Goal: Communication & Community: Connect with others

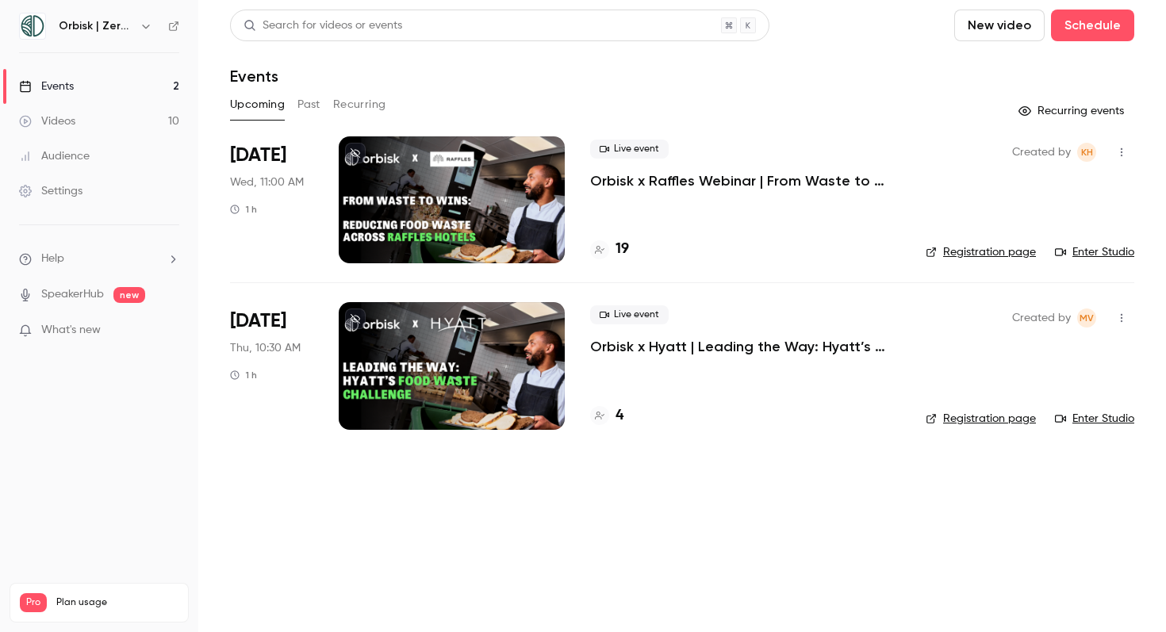
click at [1119, 321] on icon "button" at bounding box center [1121, 318] width 13 height 11
click at [1081, 392] on div "Invite to Studio" at bounding box center [1060, 400] width 121 height 16
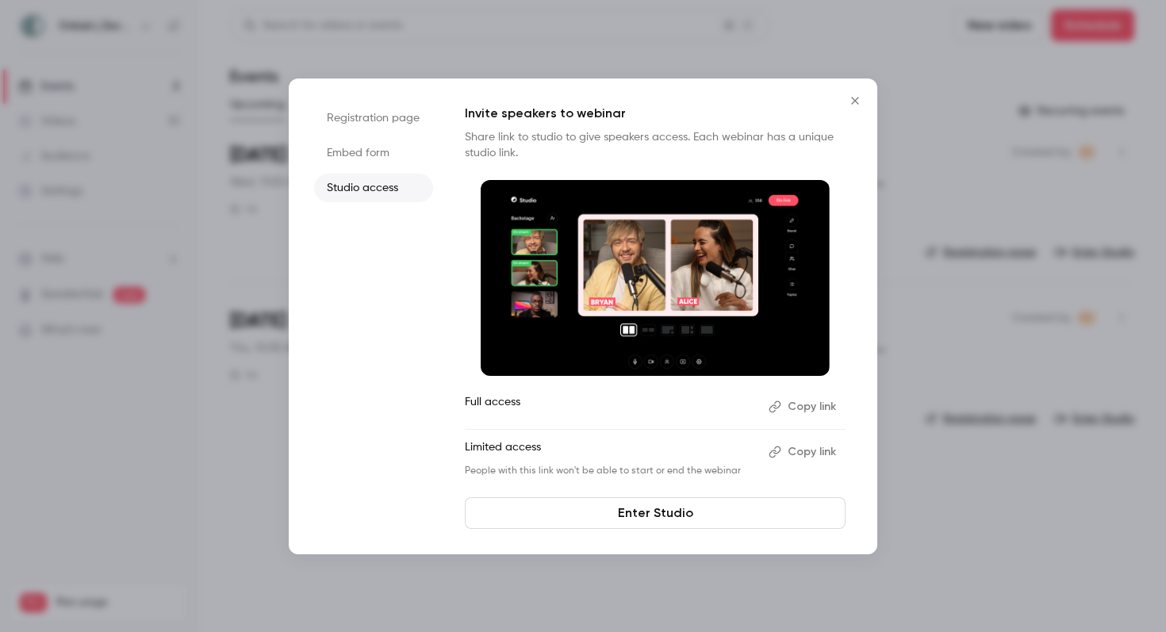
click at [801, 412] on button "Copy link" at bounding box center [803, 406] width 83 height 25
click at [397, 112] on li "Registration page" at bounding box center [373, 118] width 119 height 29
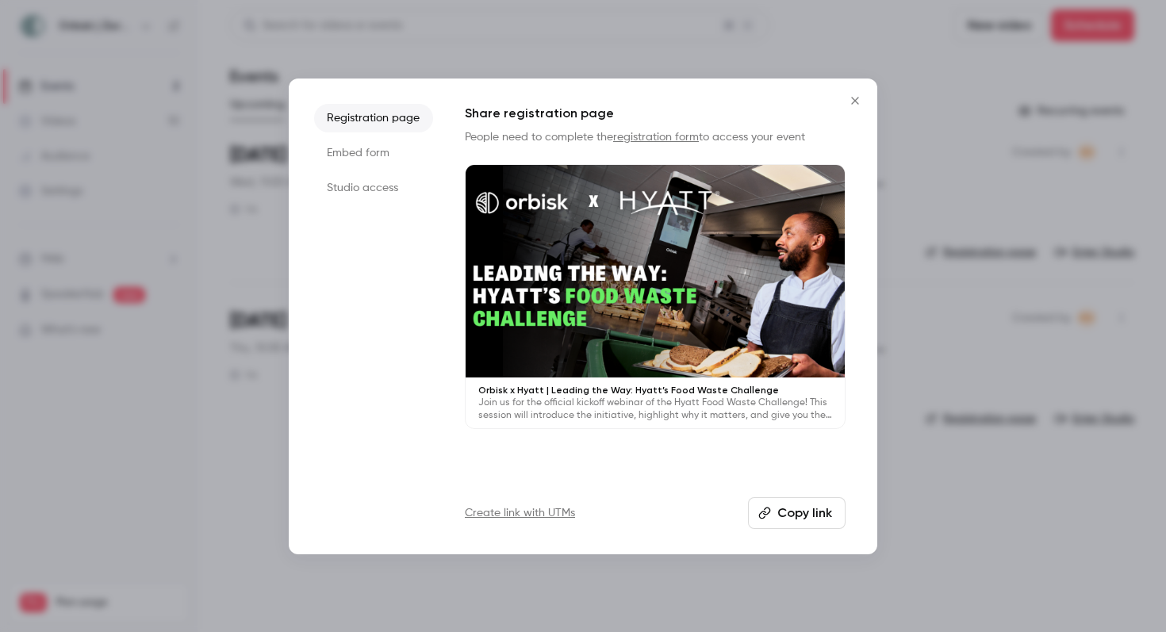
click at [392, 148] on li "Embed form" at bounding box center [373, 153] width 119 height 29
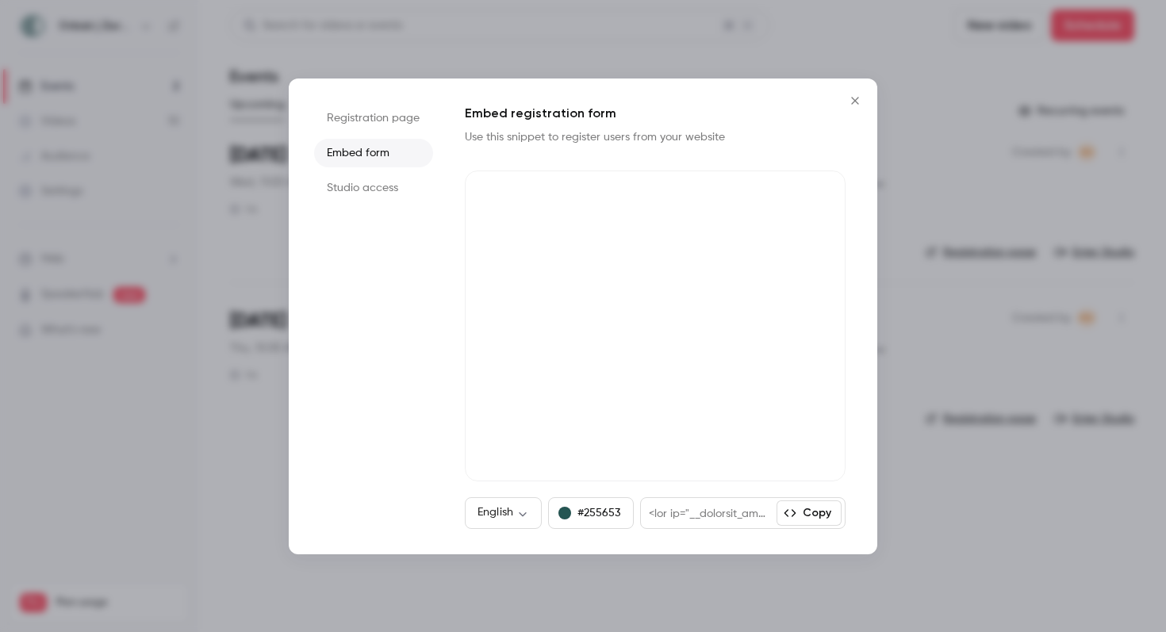
click at [868, 98] on button "Close" at bounding box center [855, 101] width 32 height 32
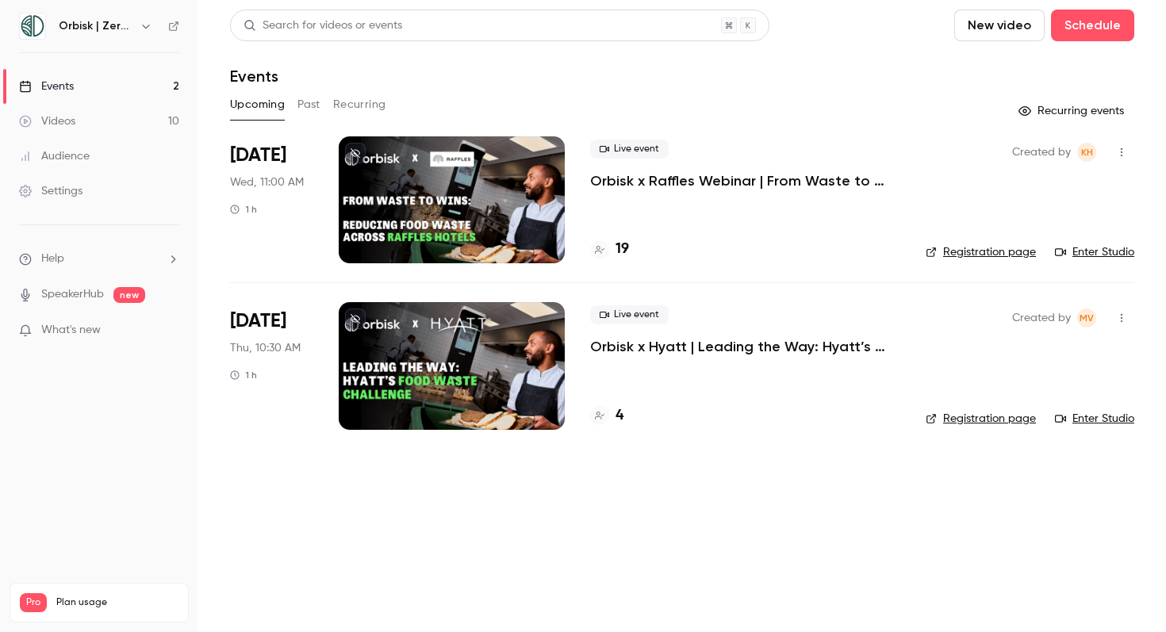
click at [1123, 317] on icon "button" at bounding box center [1121, 318] width 13 height 11
click at [1097, 393] on div "Invite to Studio" at bounding box center [1060, 400] width 121 height 16
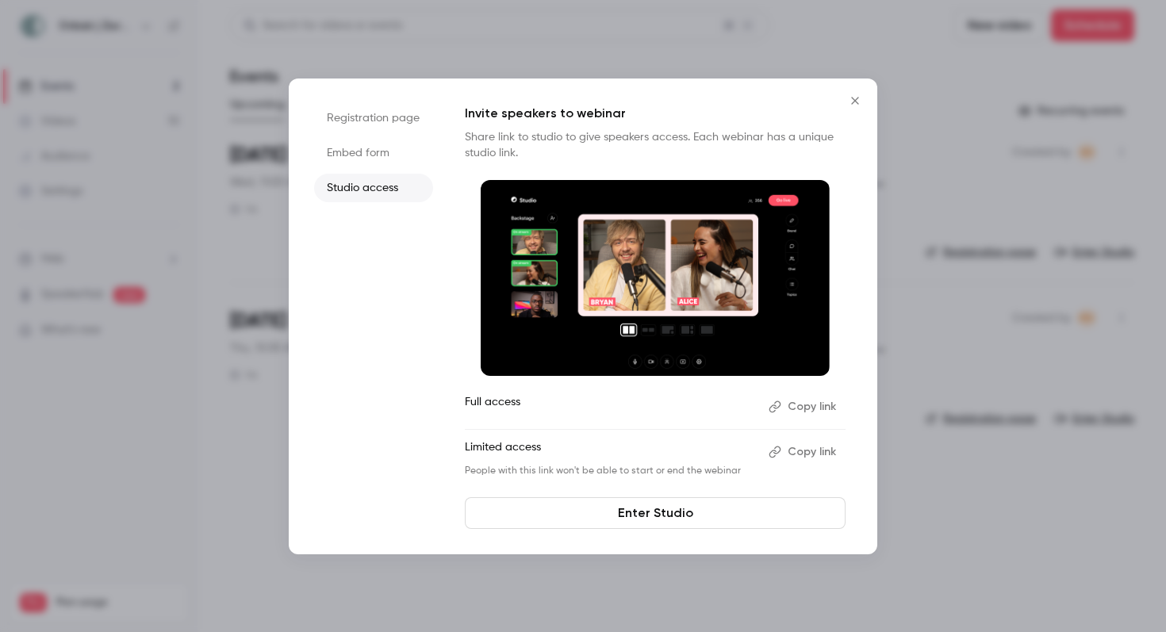
click at [812, 453] on button "Copy link" at bounding box center [803, 452] width 83 height 25
click at [807, 409] on button "Copy link" at bounding box center [803, 406] width 83 height 25
click at [805, 405] on button "Copied!" at bounding box center [807, 406] width 77 height 25
click at [861, 103] on icon "Close" at bounding box center [855, 100] width 19 height 13
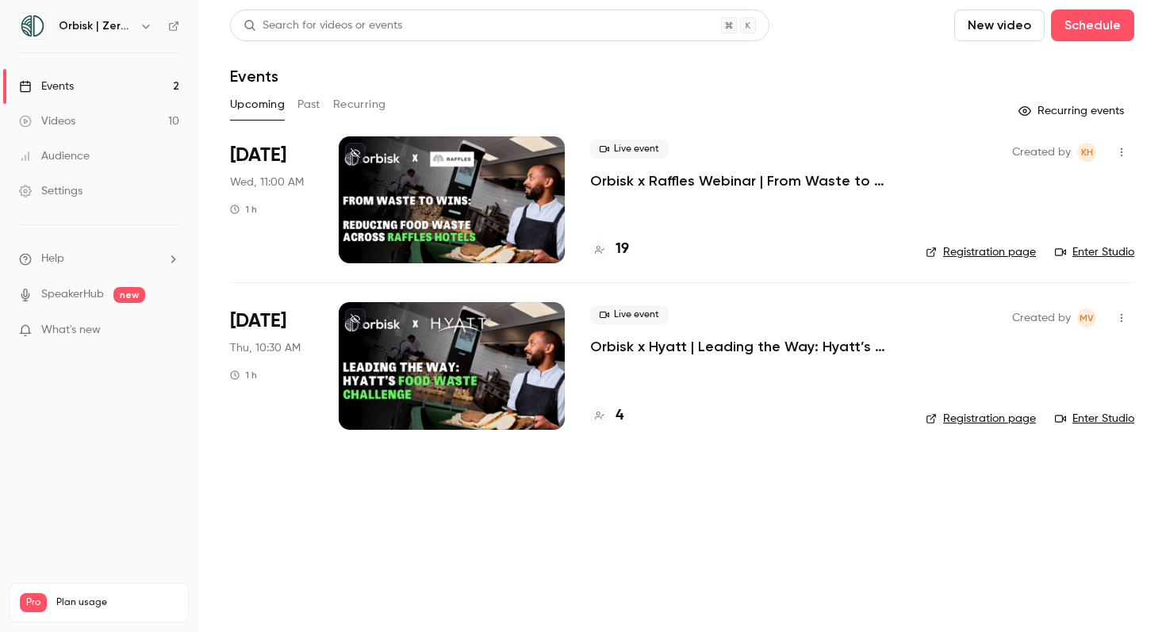
click at [1118, 322] on icon "button" at bounding box center [1121, 318] width 13 height 11
click at [1075, 394] on div "Invite to Studio" at bounding box center [1060, 400] width 121 height 16
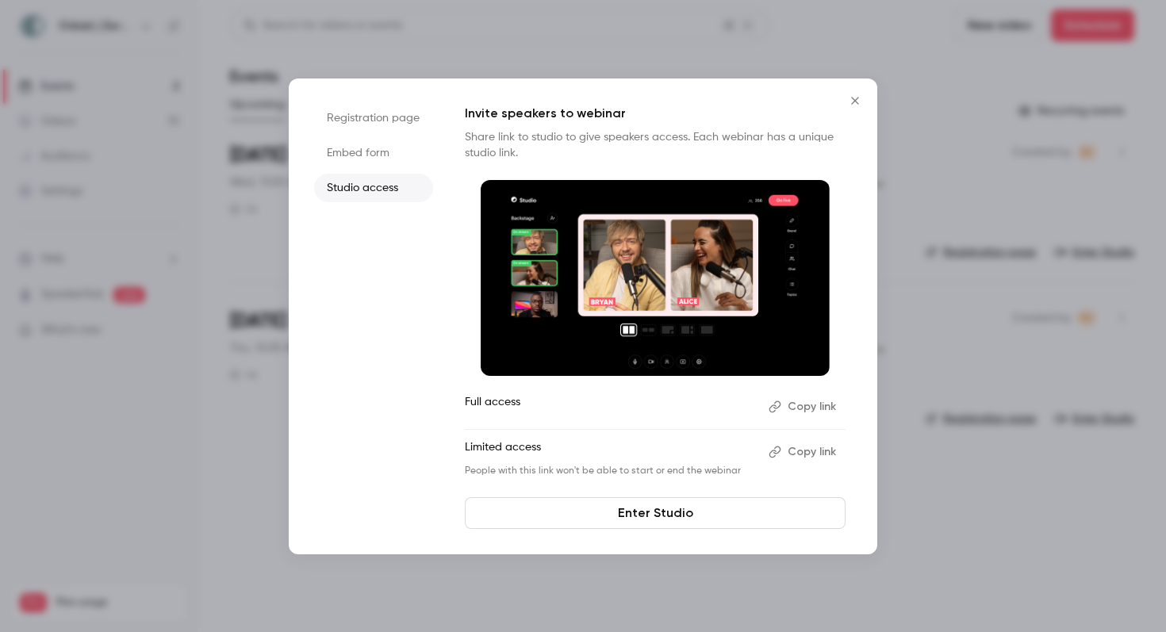
click at [818, 404] on button "Copy link" at bounding box center [803, 406] width 83 height 25
click at [852, 95] on icon "Close" at bounding box center [855, 100] width 19 height 13
